Goal: Communication & Community: Participate in discussion

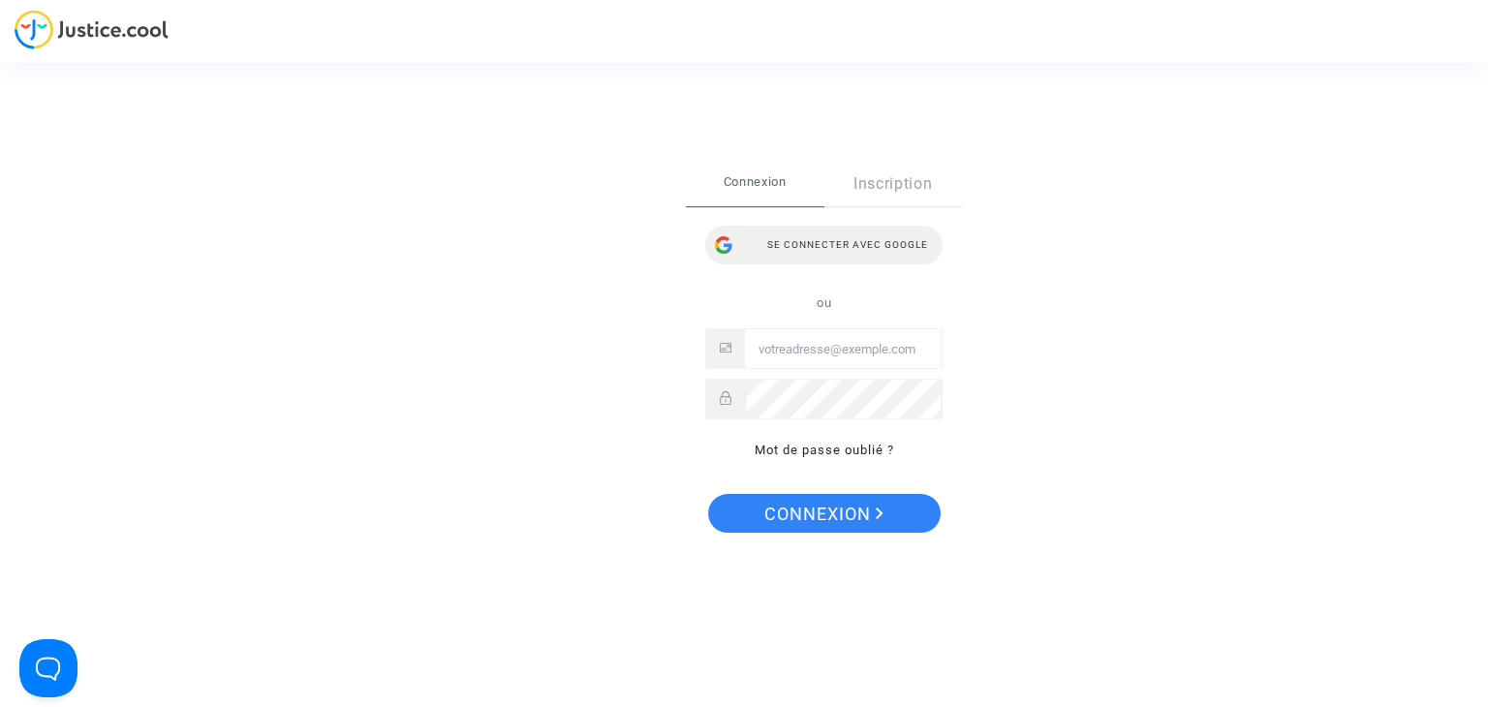
click at [833, 246] on div "Se connecter avec Google" at bounding box center [823, 245] width 237 height 39
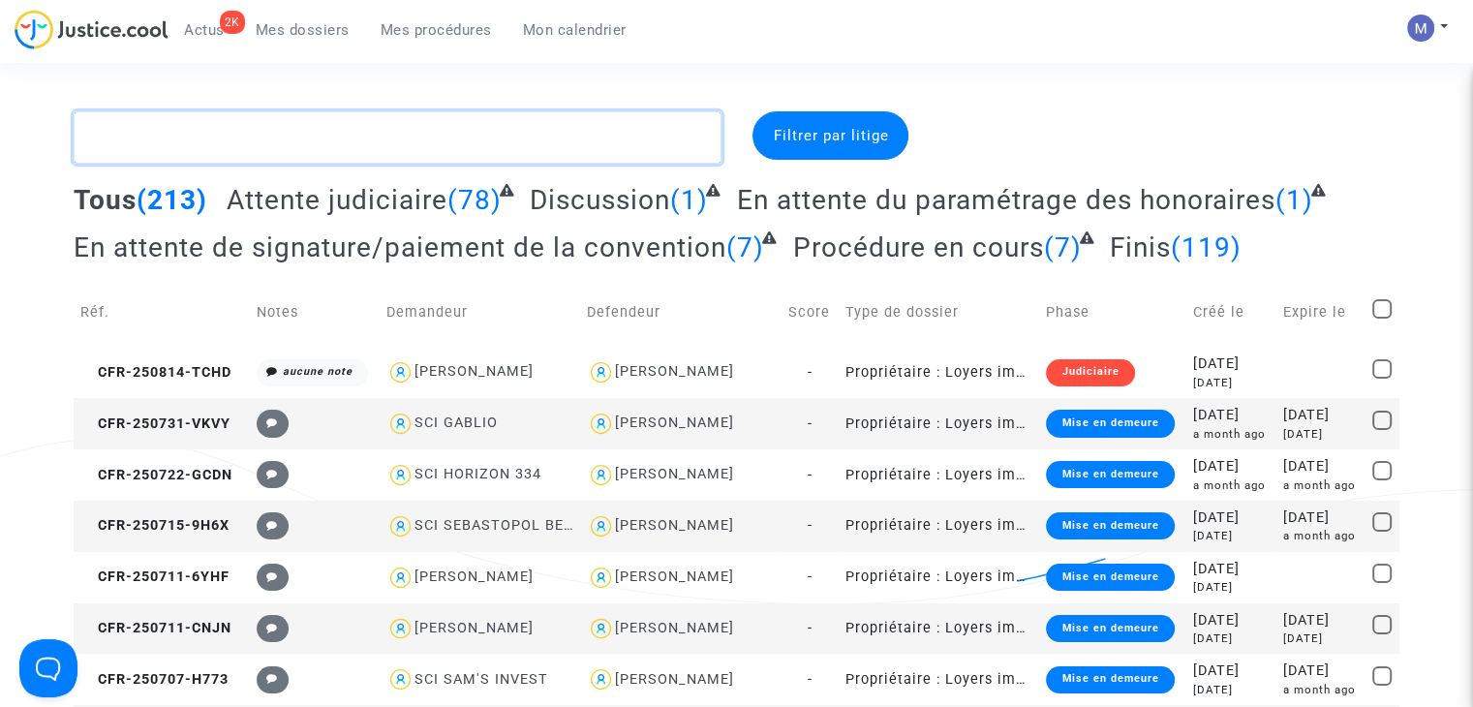
click at [213, 144] on textarea at bounding box center [398, 137] width 648 height 52
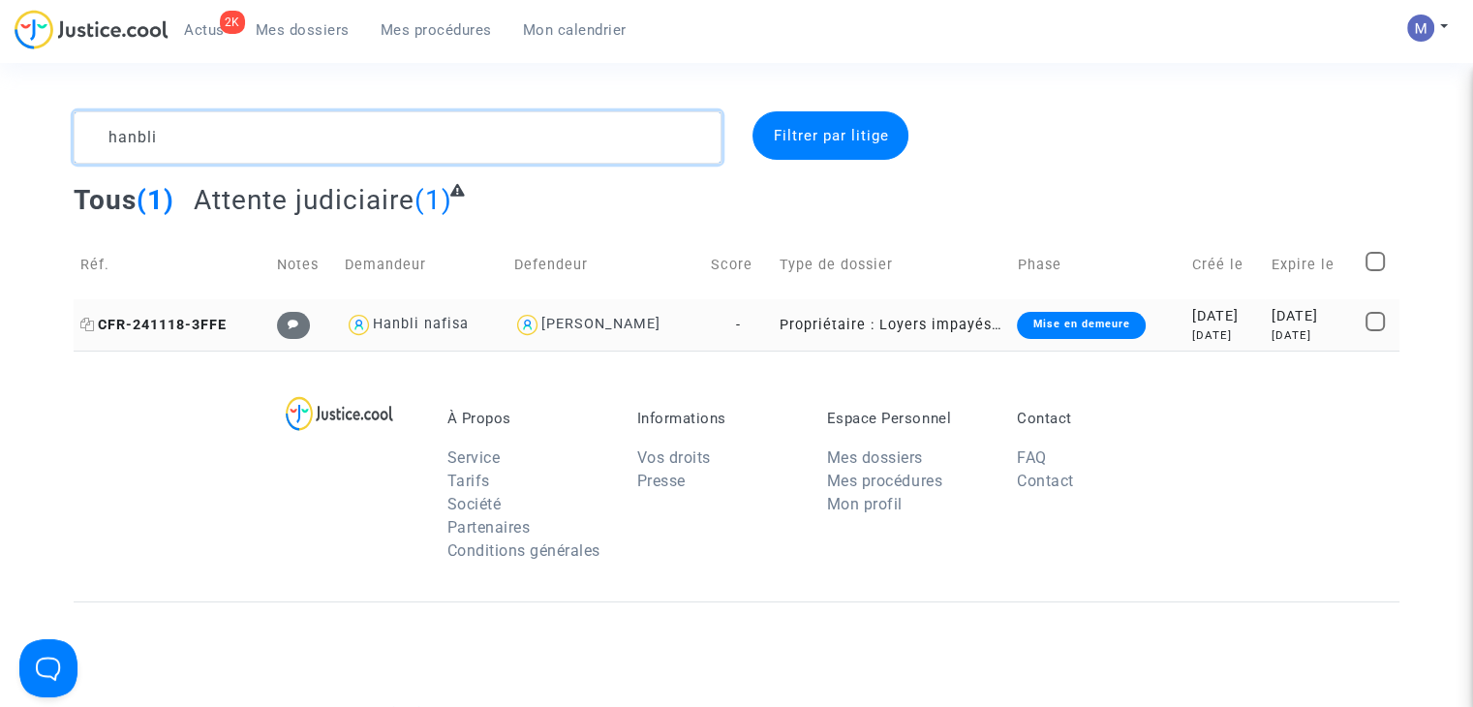
type textarea "hanbli"
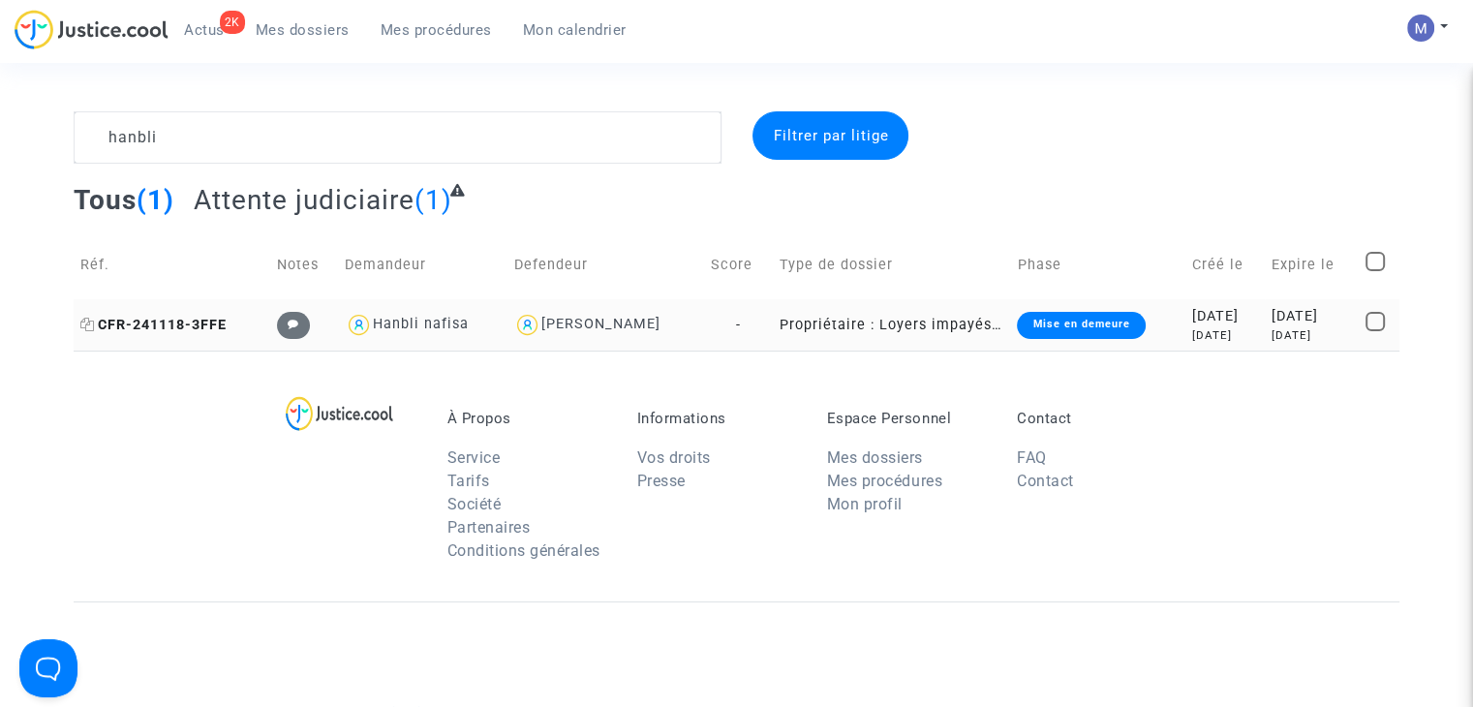
click at [173, 318] on span "CFR-241118-3FFE" at bounding box center [153, 325] width 146 height 16
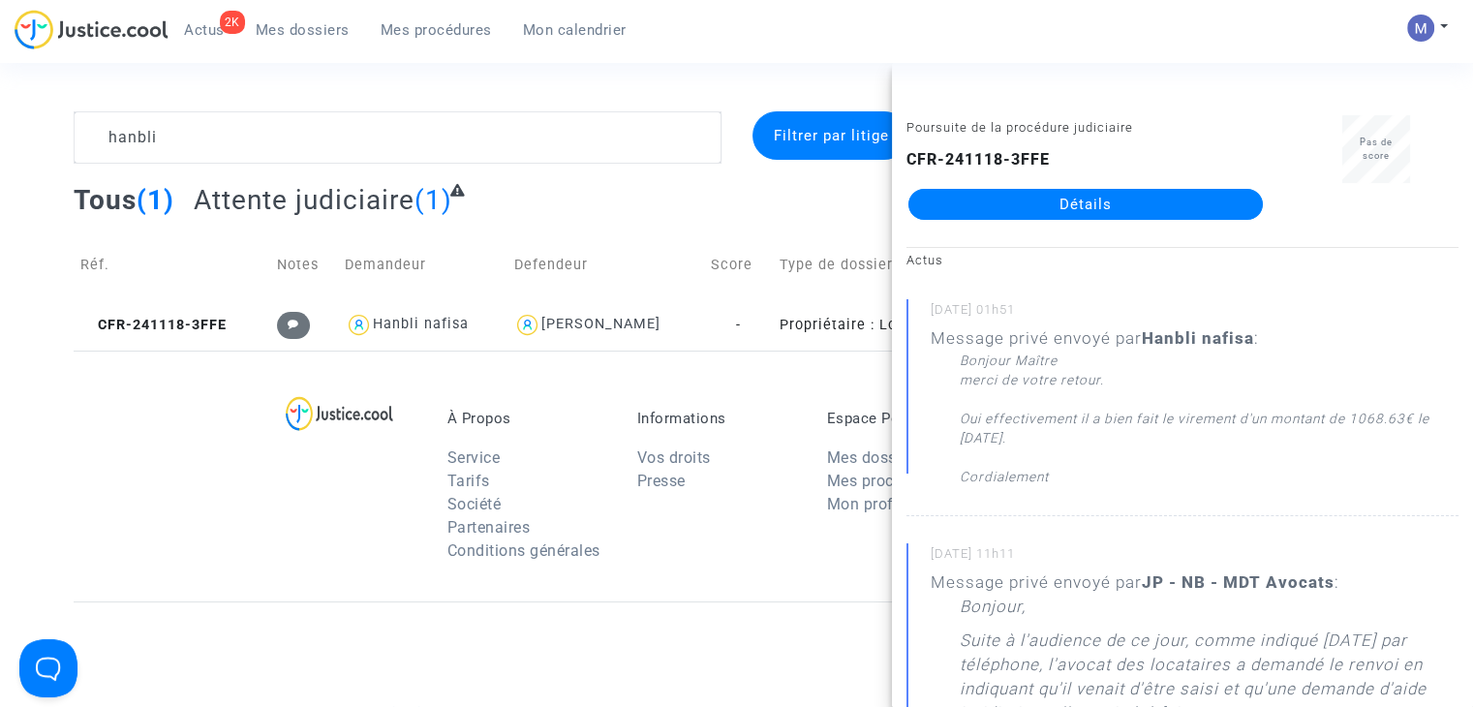
click at [1148, 204] on link "Détails" at bounding box center [1086, 204] width 354 height 31
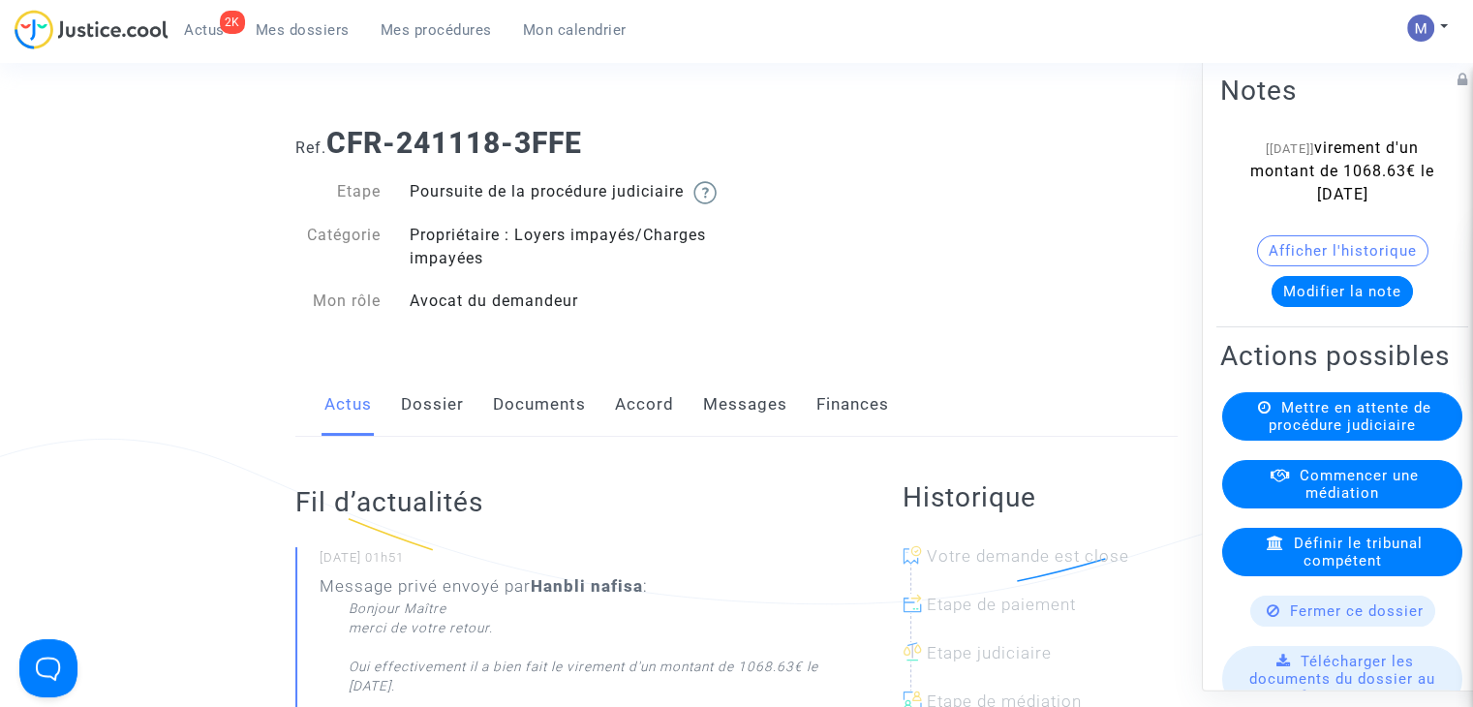
click at [751, 427] on link "Messages" at bounding box center [745, 405] width 84 height 64
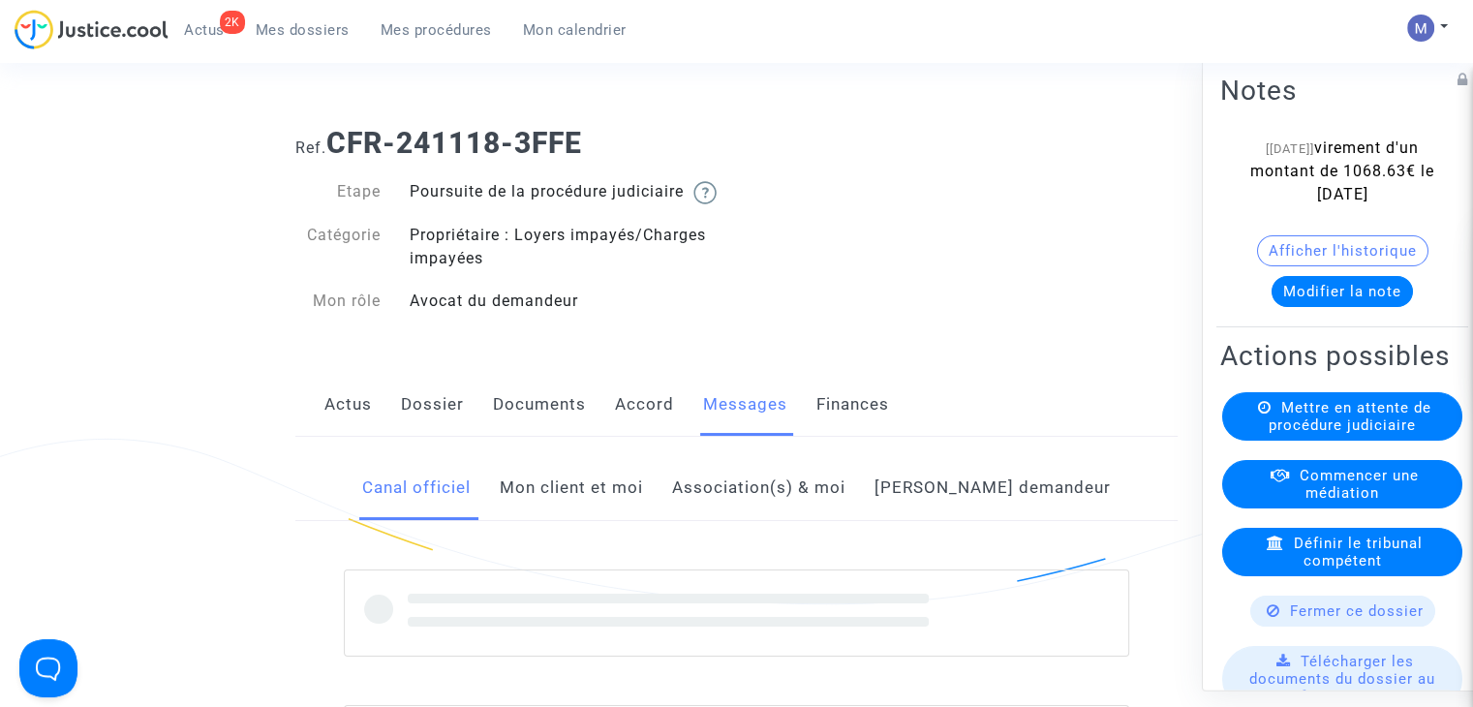
click at [643, 520] on link "Mon client et moi" at bounding box center [571, 488] width 143 height 64
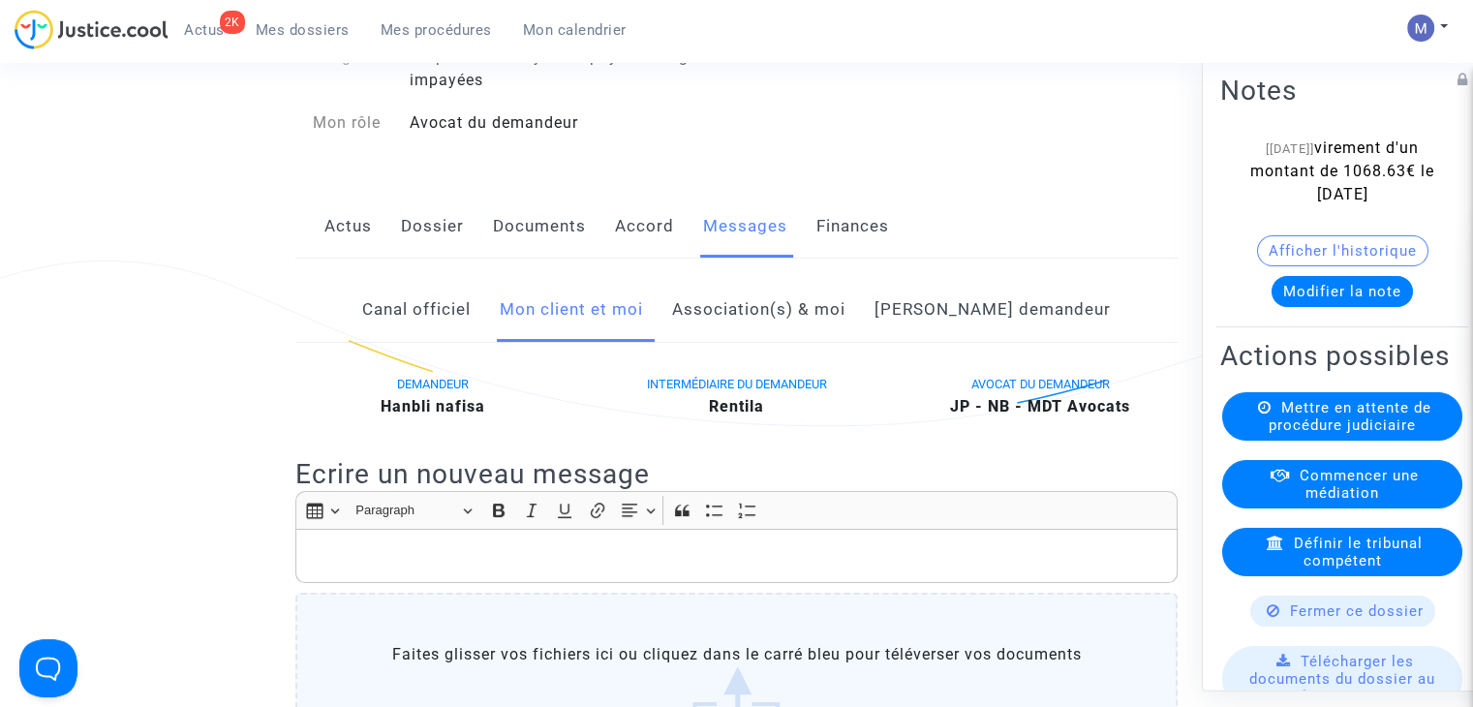
scroll to position [387, 0]
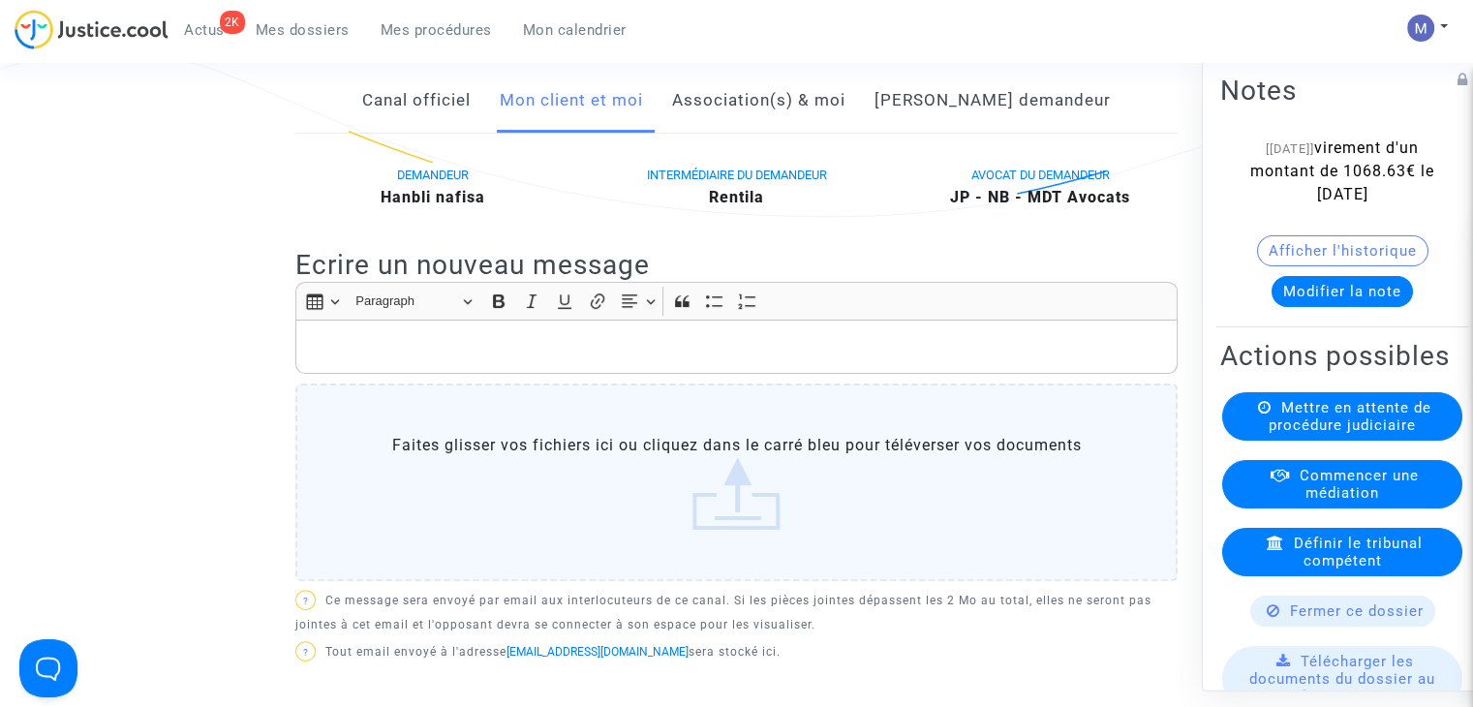
click at [391, 346] on div "Rich Text Editor, main" at bounding box center [736, 347] width 882 height 54
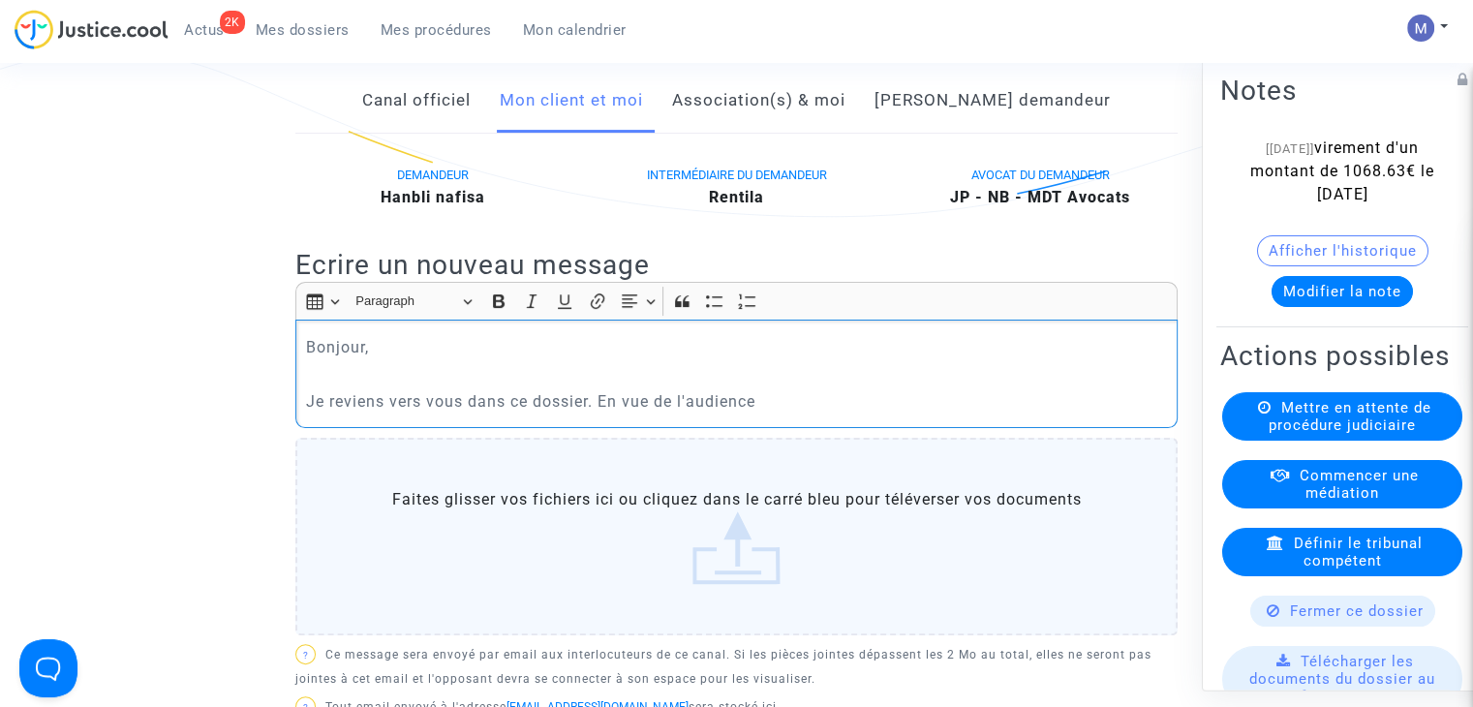
click at [771, 414] on p "Je reviens vers vous dans ce dossier. En vue de l'audience" at bounding box center [737, 401] width 862 height 24
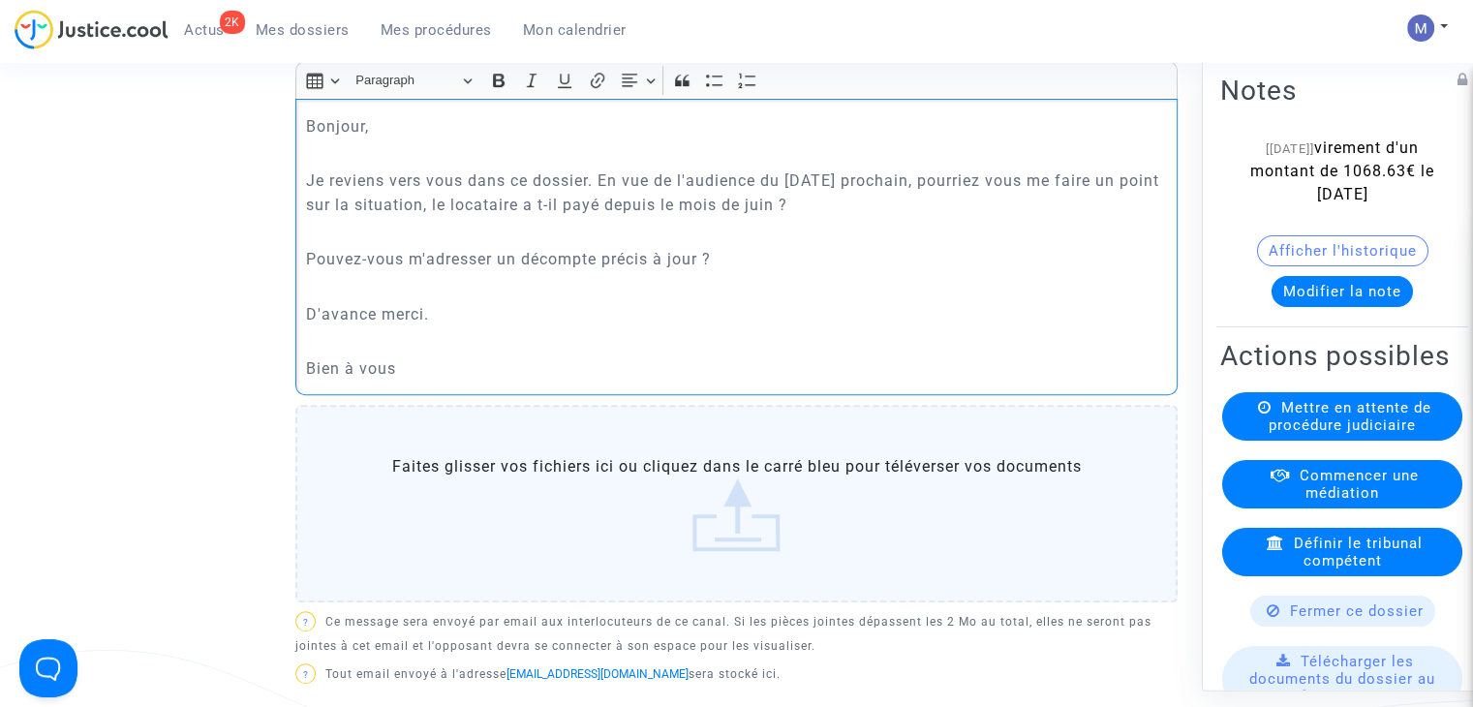
scroll to position [872, 0]
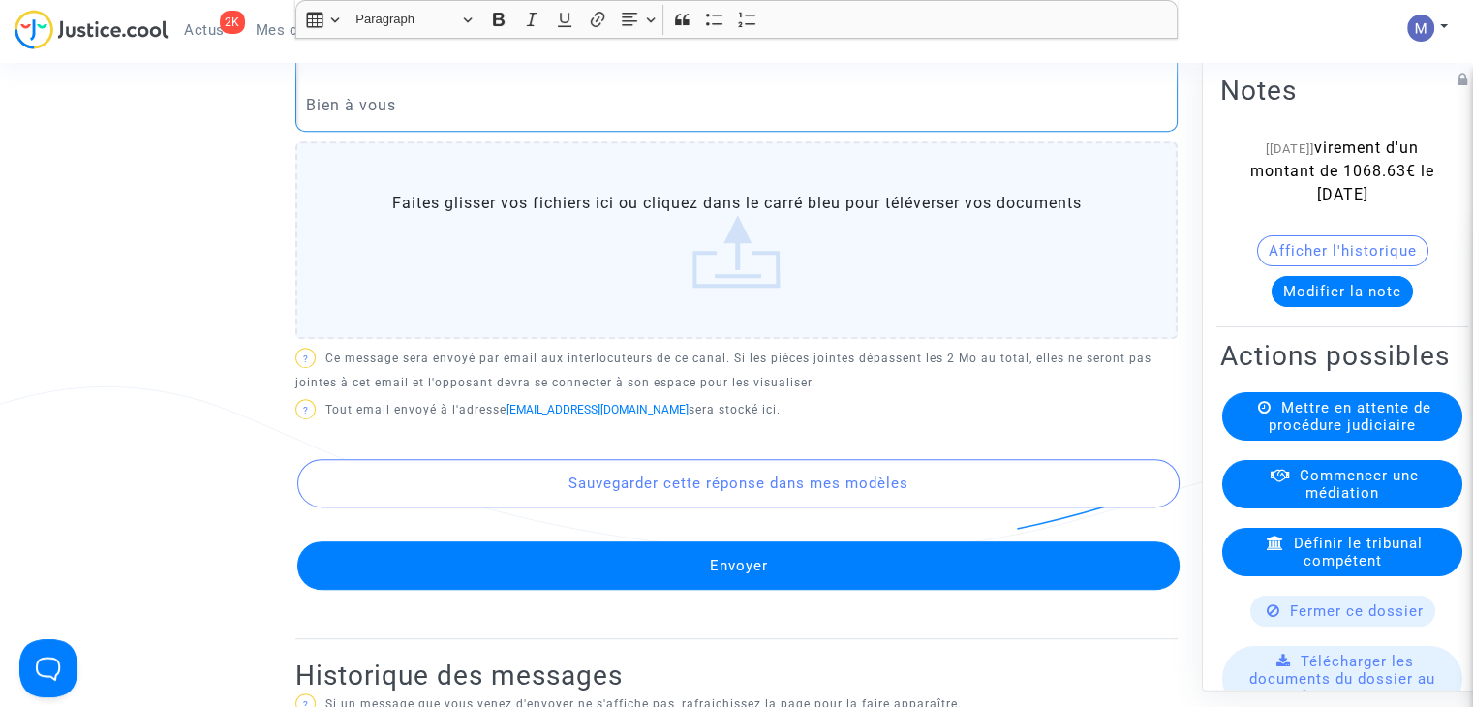
click at [779, 590] on button "Envoyer" at bounding box center [738, 565] width 882 height 48
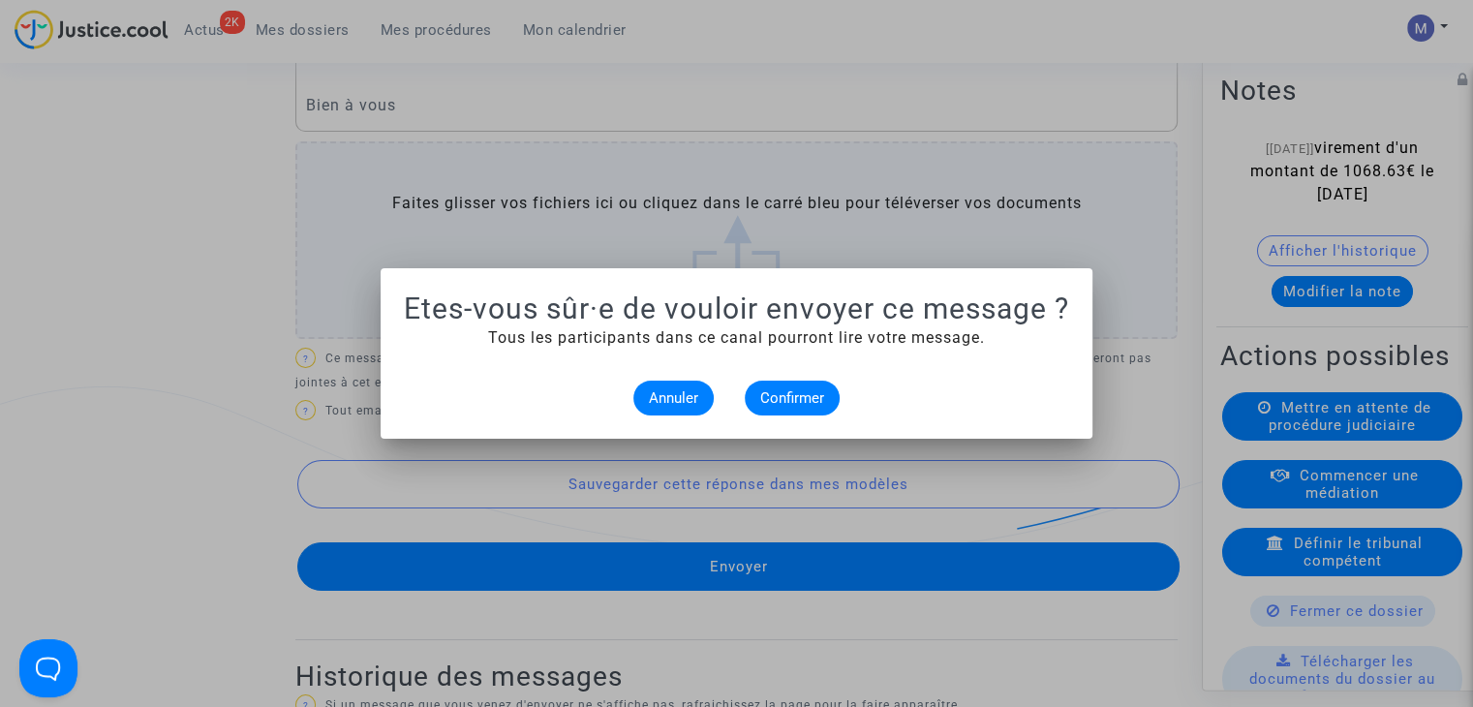
scroll to position [0, 0]
click at [786, 394] on span "Confirmer" at bounding box center [792, 397] width 64 height 17
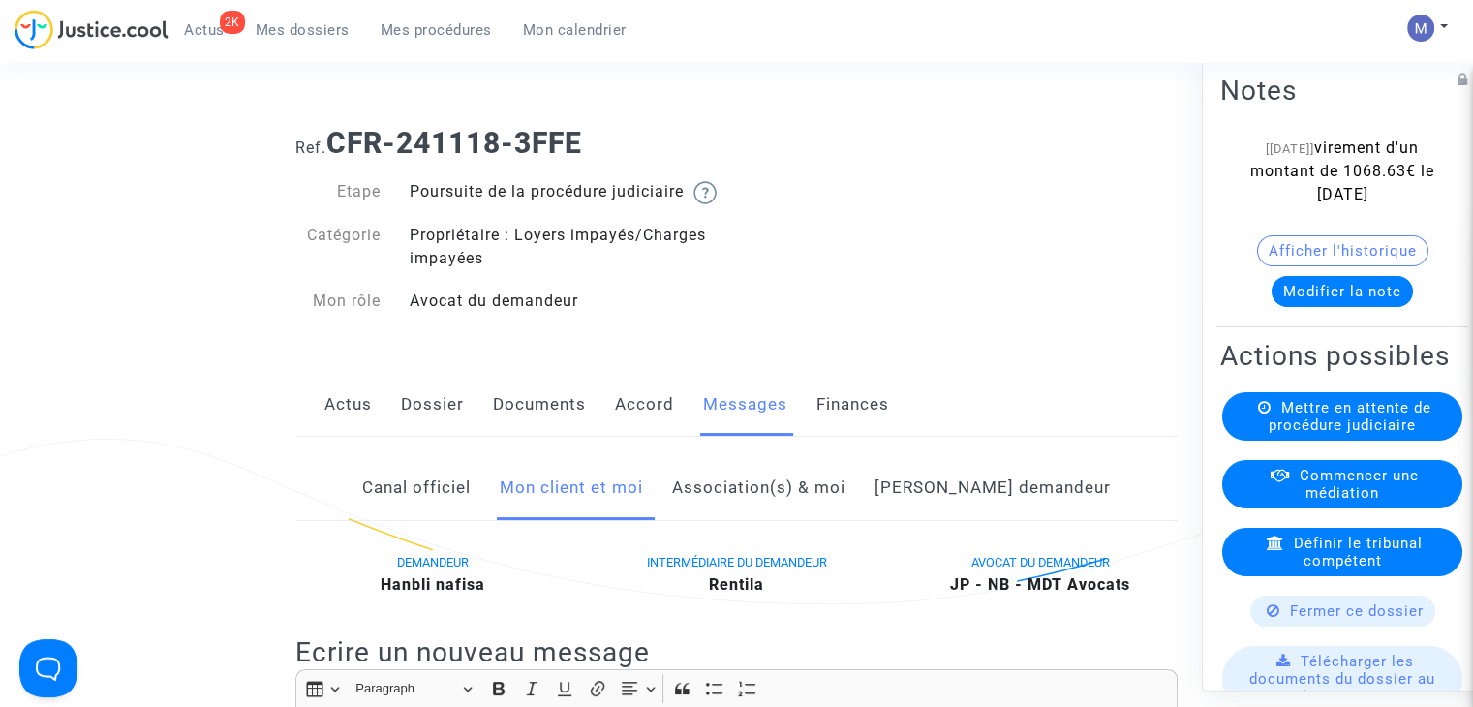
scroll to position [872, 0]
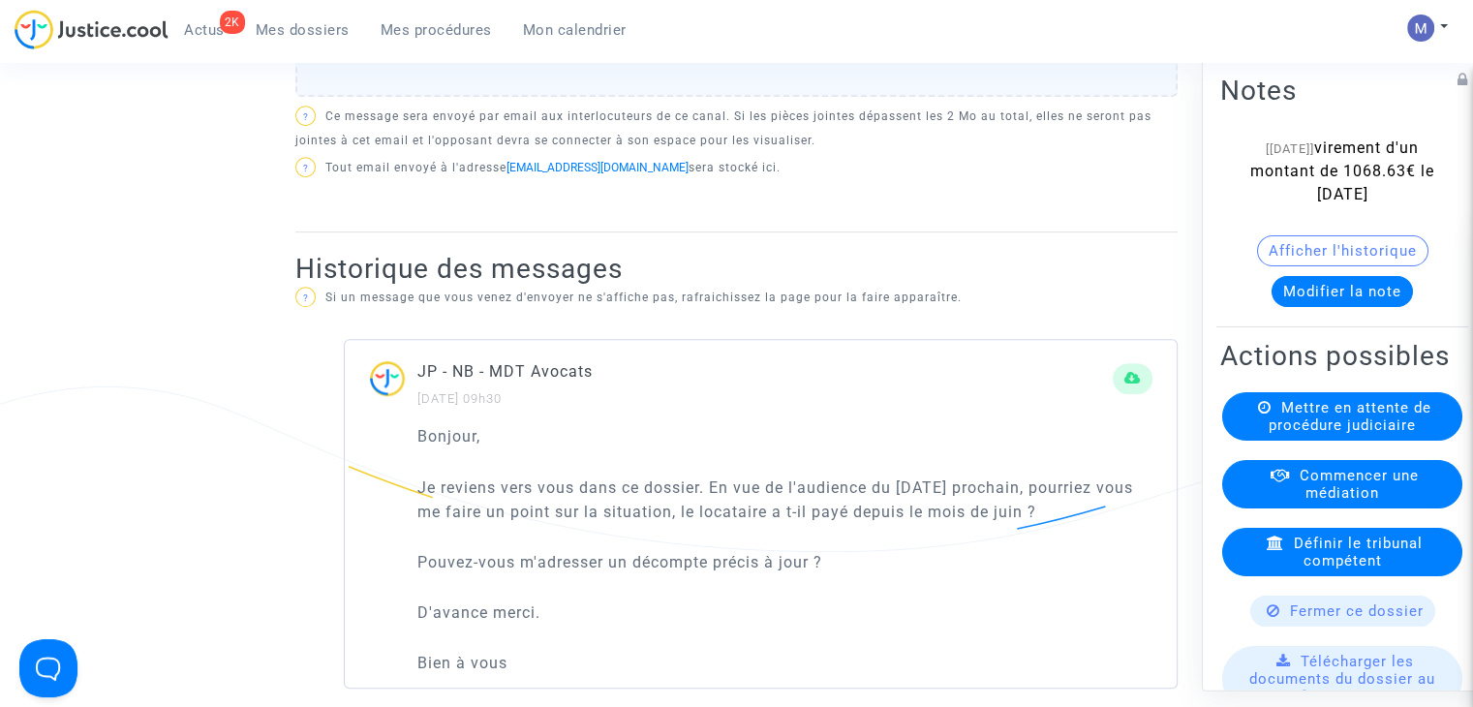
click at [294, 29] on span "Mes dossiers" at bounding box center [303, 29] width 94 height 17
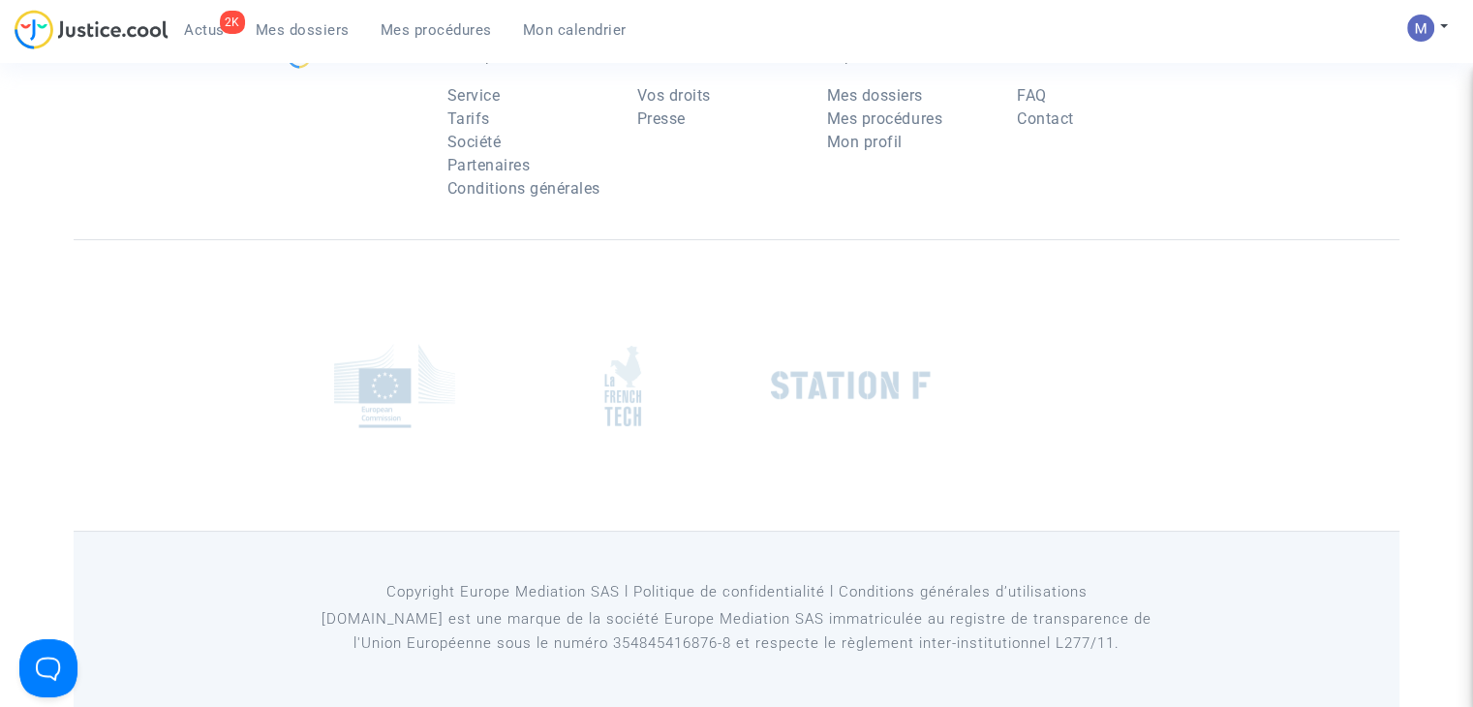
scroll to position [194, 0]
